Goal: Information Seeking & Learning: Learn about a topic

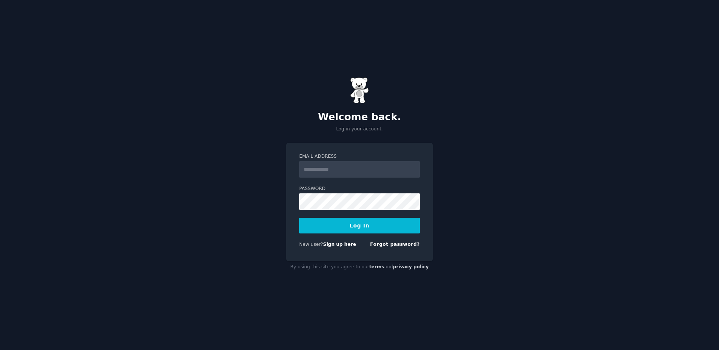
click at [317, 168] on input "Email Address" at bounding box center [359, 169] width 121 height 16
type input "**********"
click at [329, 226] on button "Log In" at bounding box center [359, 225] width 121 height 16
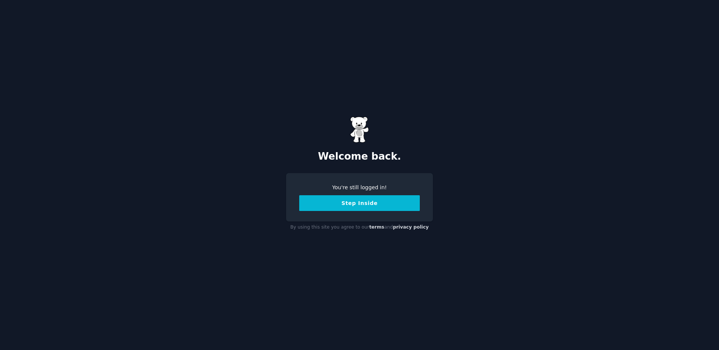
click at [325, 204] on button "Step Inside" at bounding box center [359, 203] width 121 height 16
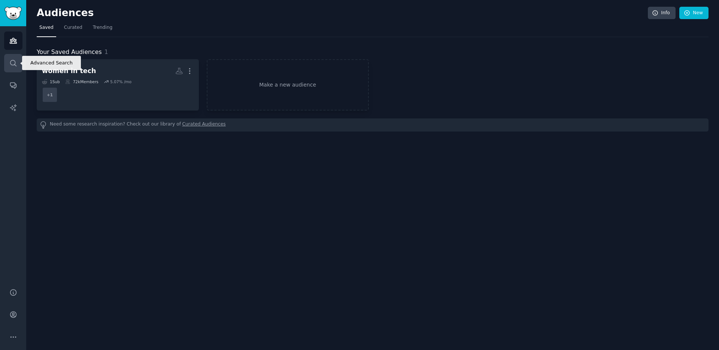
click at [10, 63] on icon "Sidebar" at bounding box center [13, 63] width 6 height 6
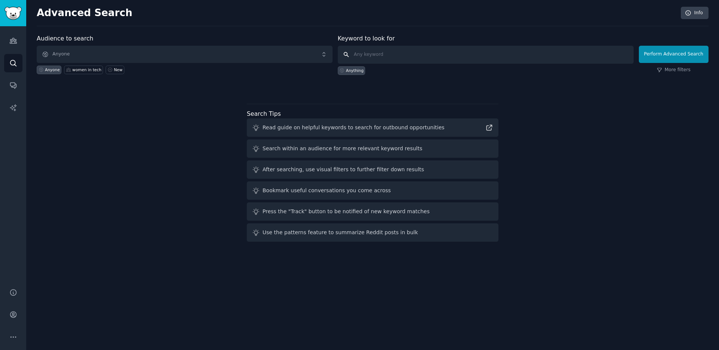
click at [381, 56] on input "text" at bounding box center [486, 55] width 296 height 18
type input "lock in"
click button "Perform Advanced Search" at bounding box center [674, 54] width 70 height 17
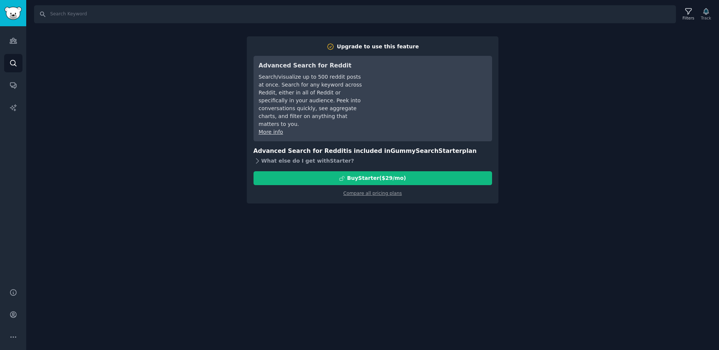
click at [253, 157] on icon at bounding box center [257, 161] width 8 height 8
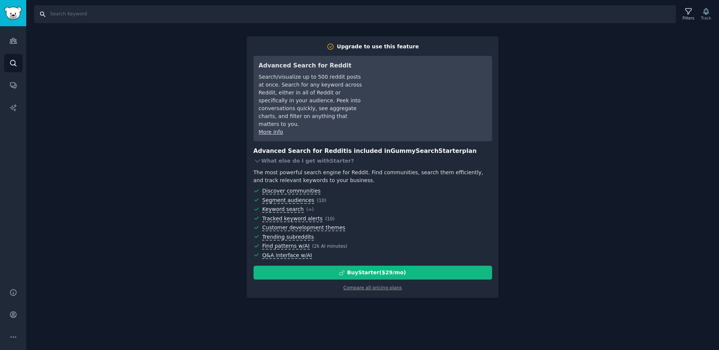
click at [86, 14] on input "Search" at bounding box center [354, 14] width 641 height 18
type input "lock in"
click at [13, 36] on link "Audiences" at bounding box center [13, 40] width 18 height 18
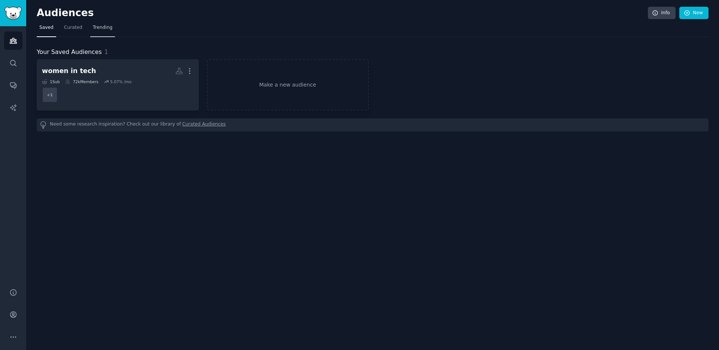
click at [99, 29] on span "Trending" at bounding box center [102, 27] width 19 height 7
